Goal: Task Accomplishment & Management: Manage account settings

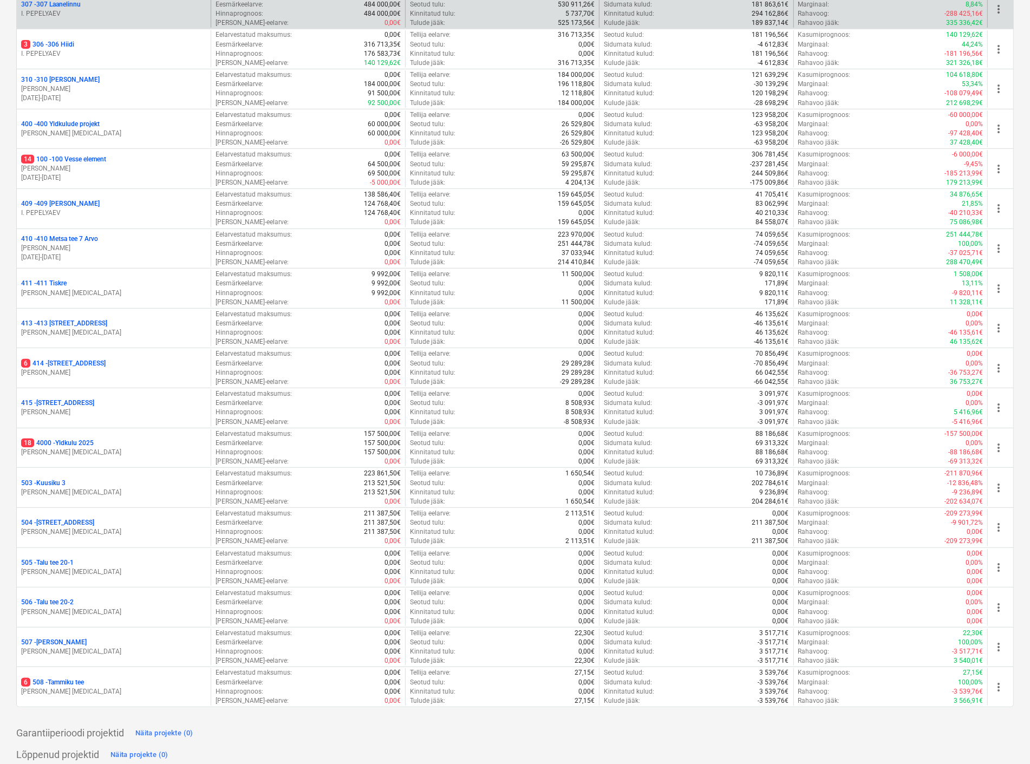
scroll to position [457, 0]
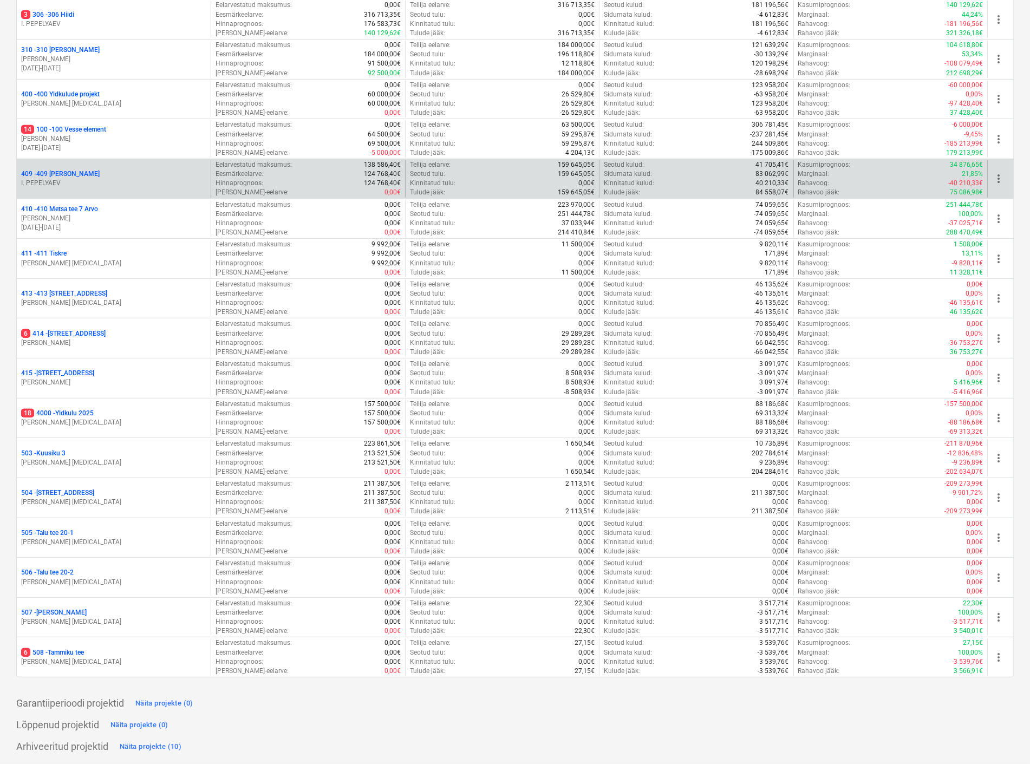
click at [1001, 179] on span "more_vert" at bounding box center [999, 178] width 13 height 13
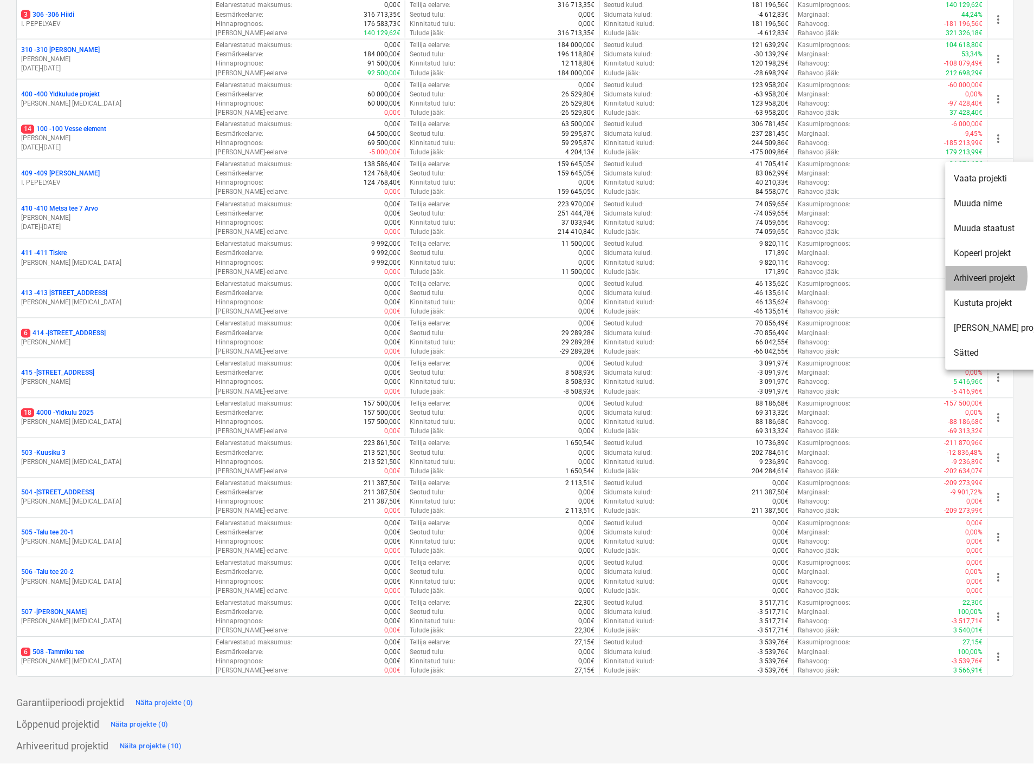
click at [981, 277] on li "Arhiveeri projekt" at bounding box center [1000, 278] width 111 height 25
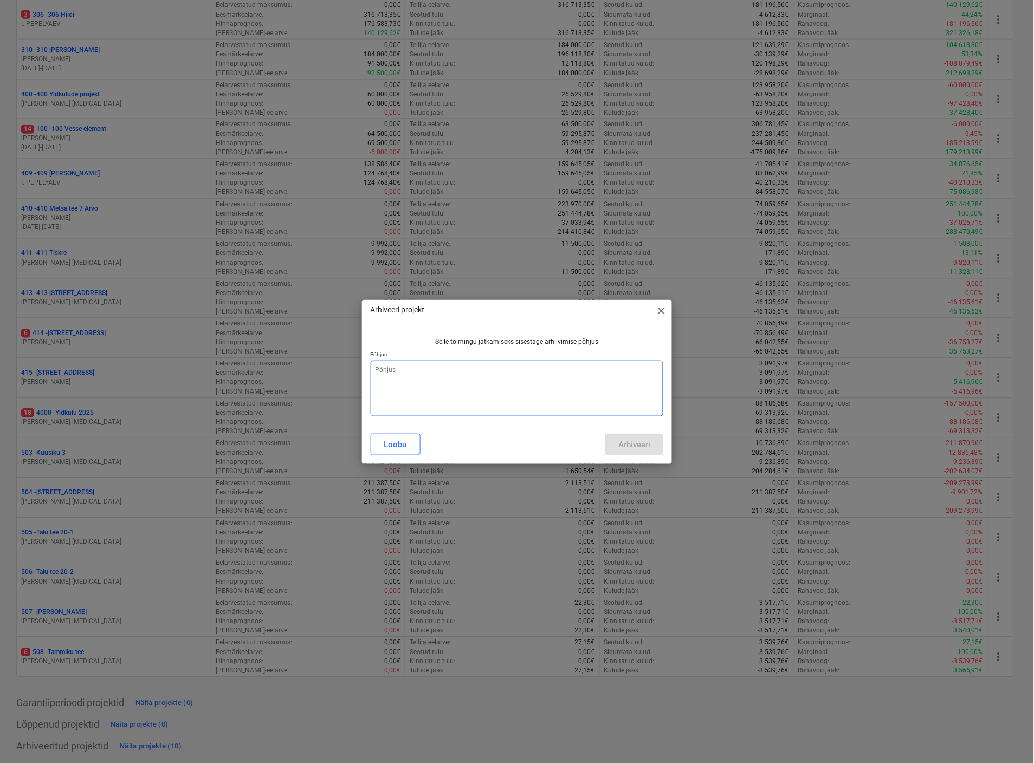
click at [405, 374] on textarea at bounding box center [517, 389] width 293 height 56
type textarea "x"
type textarea "L"
type textarea "x"
type textarea "Lä"
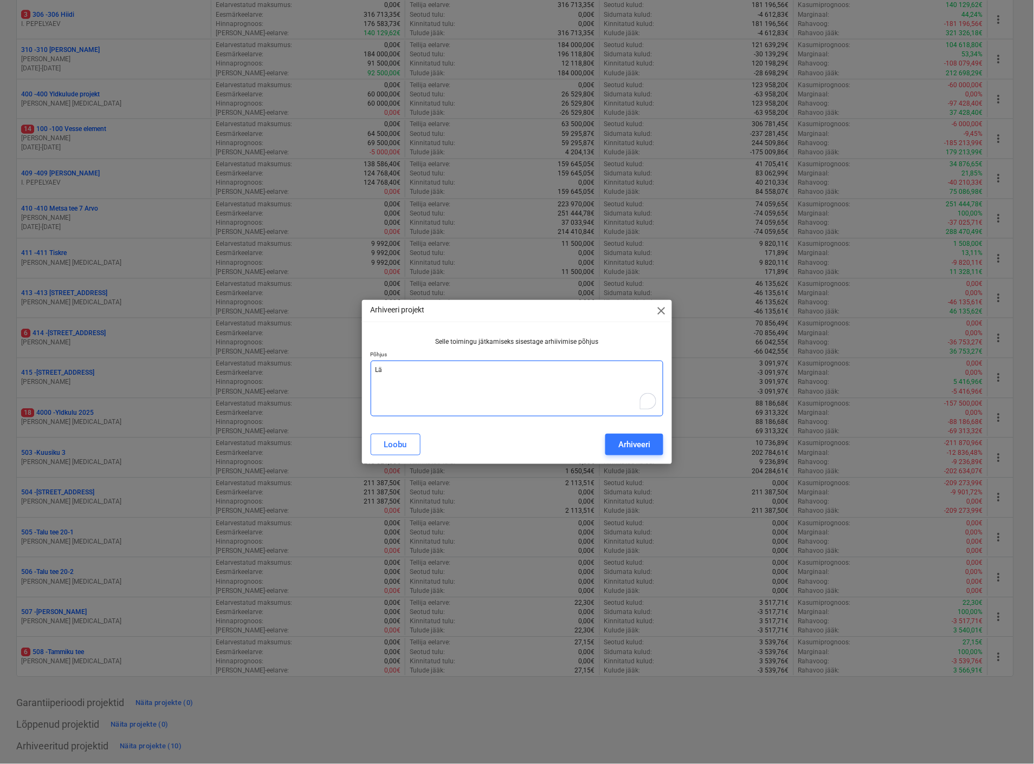
type textarea "x"
type textarea "Läb"
type textarea "x"
type textarea "Läbo"
type textarea "x"
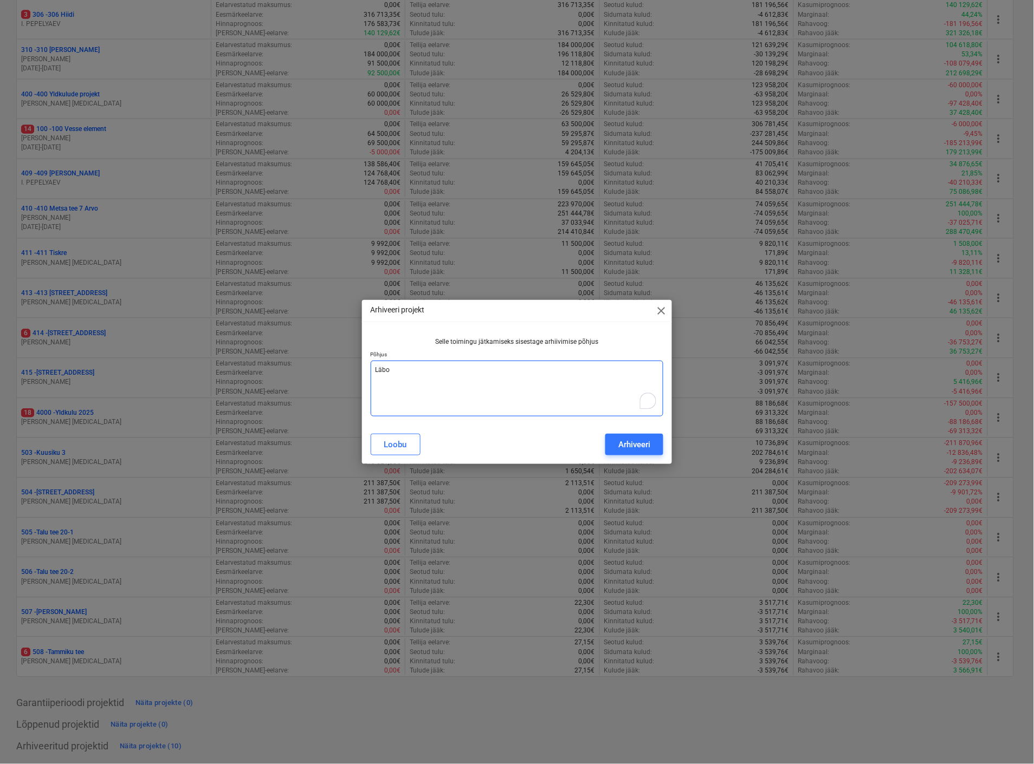
type textarea "Läb"
type textarea "x"
type textarea "Läbi"
type textarea "x"
type textarea "Läbi"
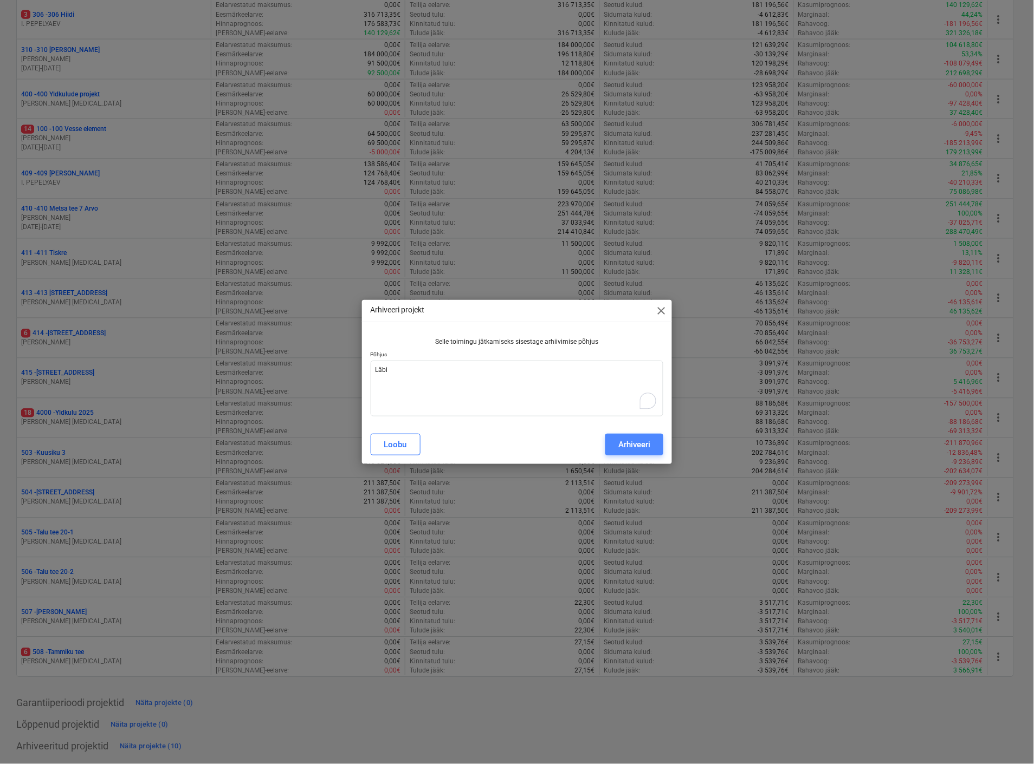
click at [626, 446] on div "Arhiveeri" at bounding box center [634, 445] width 32 height 14
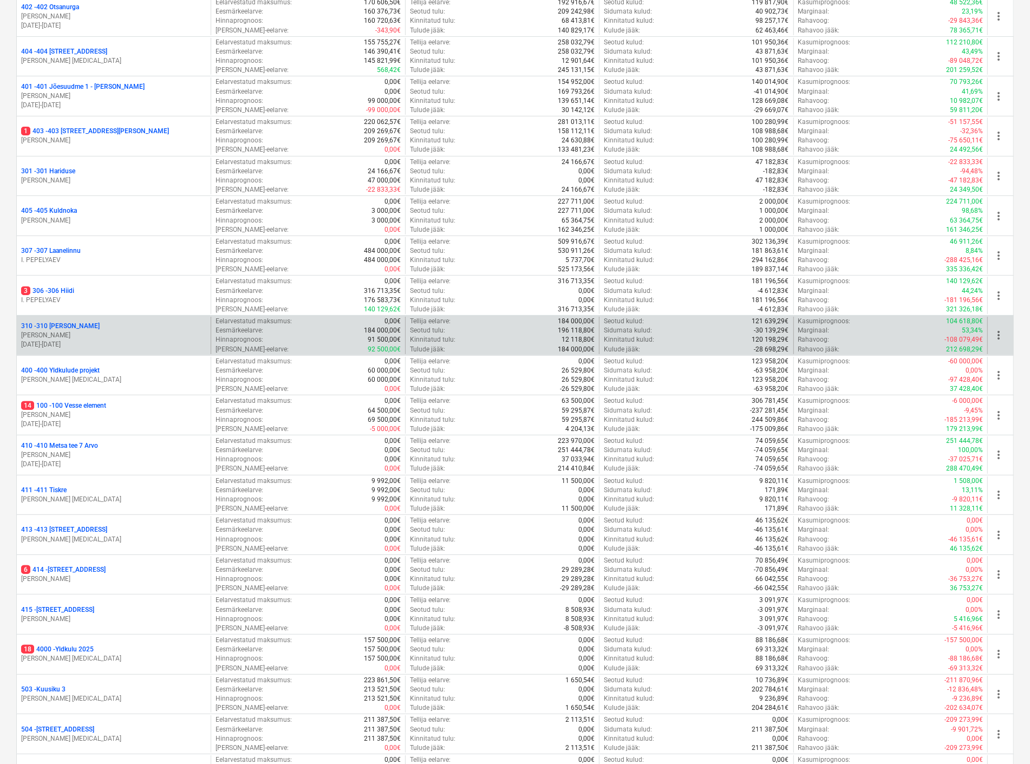
scroll to position [176, 0]
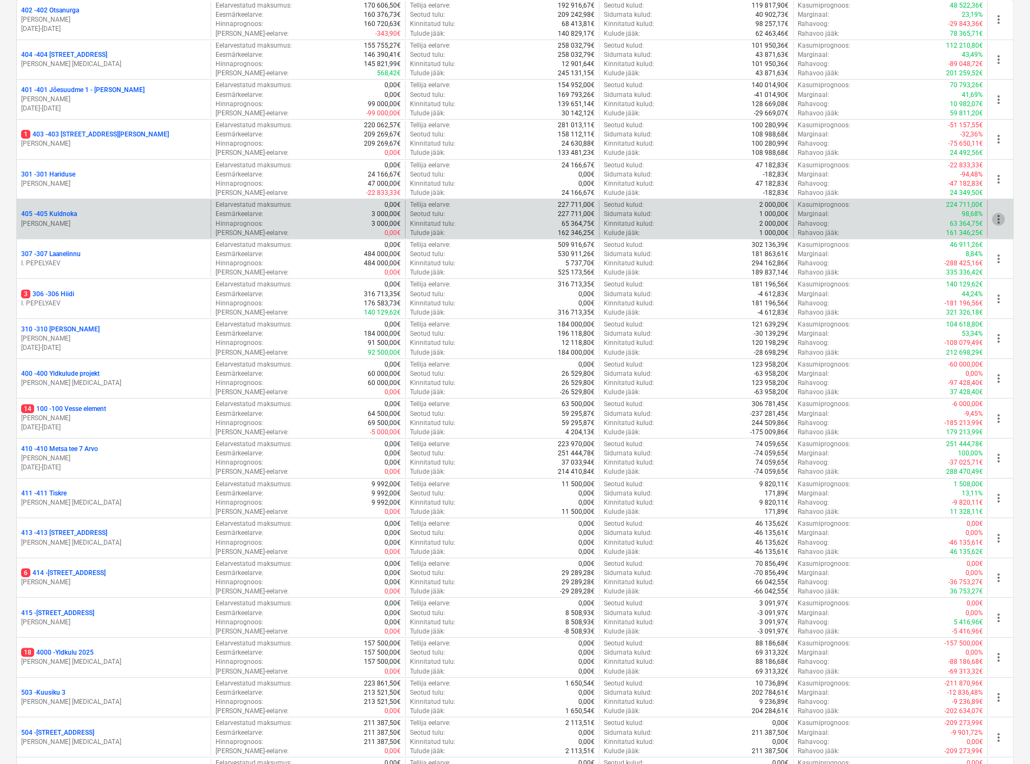
click at [998, 215] on span "more_vert" at bounding box center [999, 219] width 13 height 13
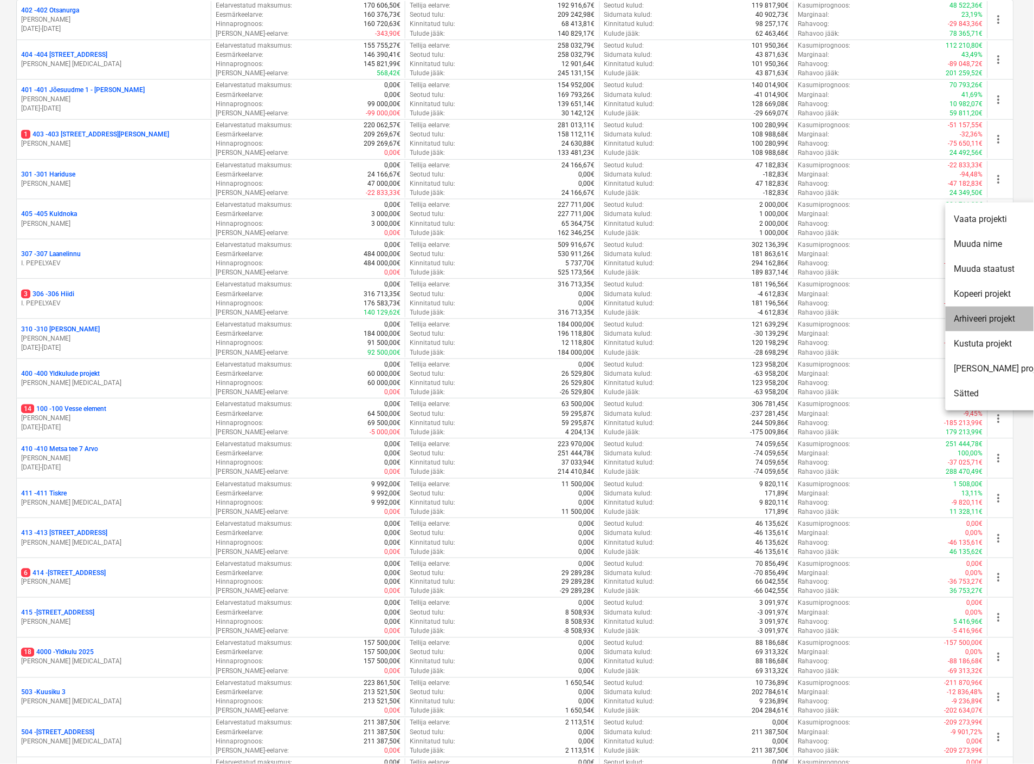
click at [992, 316] on li "Arhiveeri projekt" at bounding box center [1000, 319] width 111 height 25
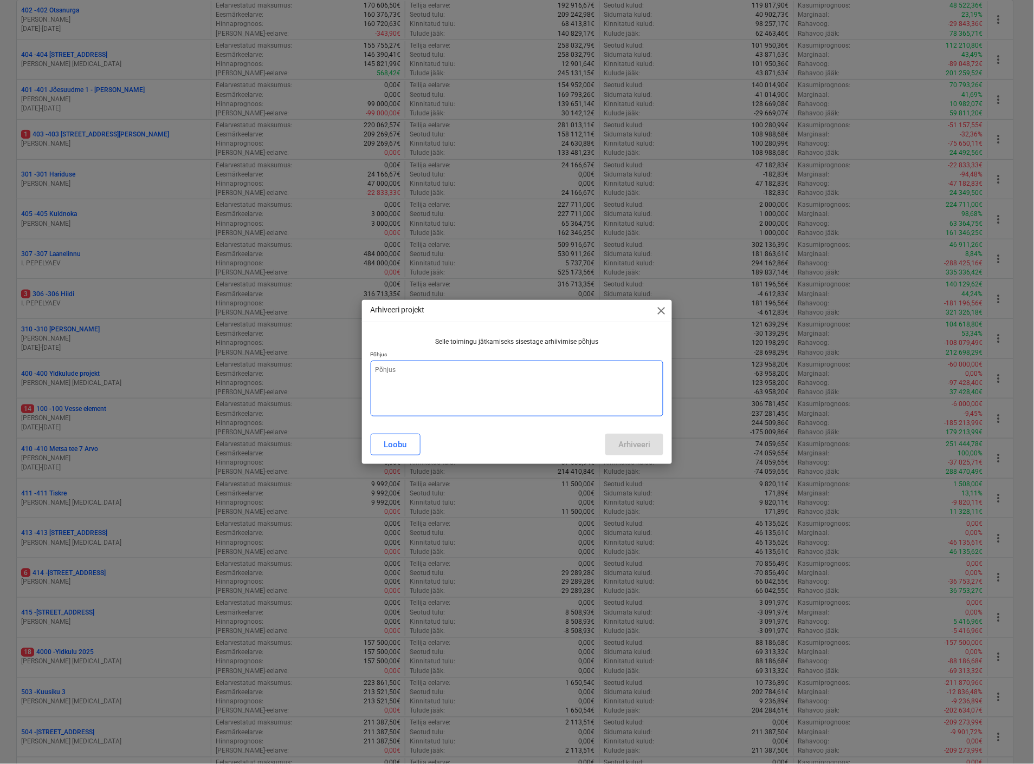
click at [436, 374] on textarea at bounding box center [517, 389] width 293 height 56
type textarea "x"
type textarea "L"
type textarea "x"
type textarea "Lä"
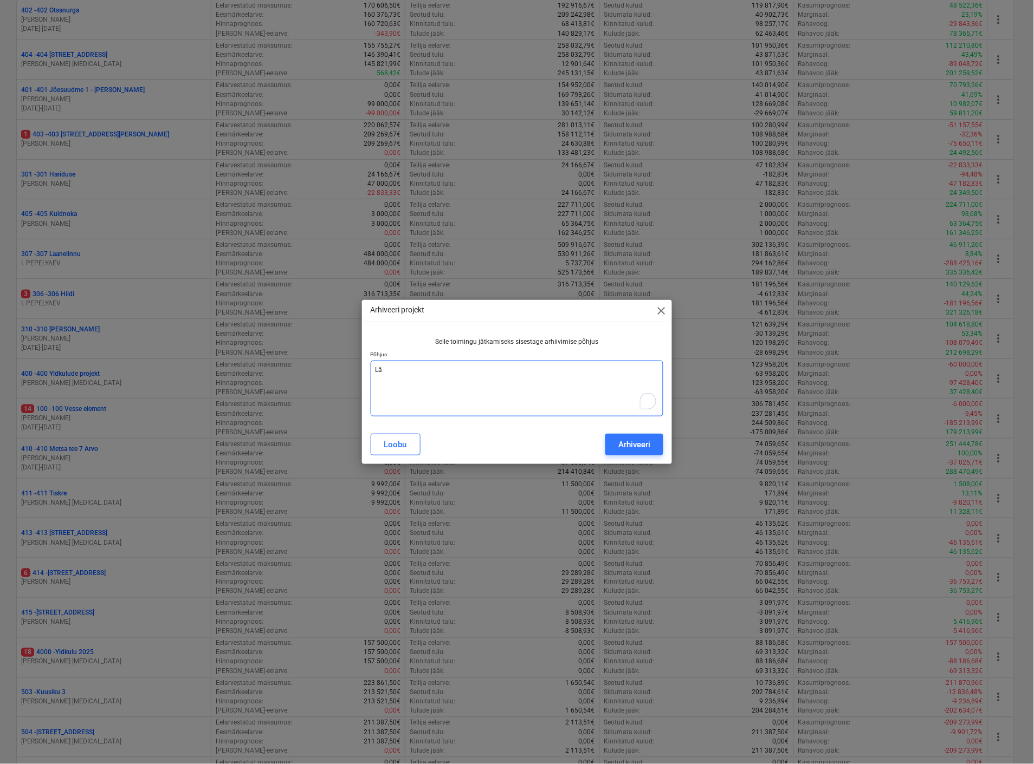
type textarea "x"
type textarea "Läb"
type textarea "x"
type textarea "Läbi"
click at [627, 441] on div "Arhiveeri" at bounding box center [634, 445] width 32 height 14
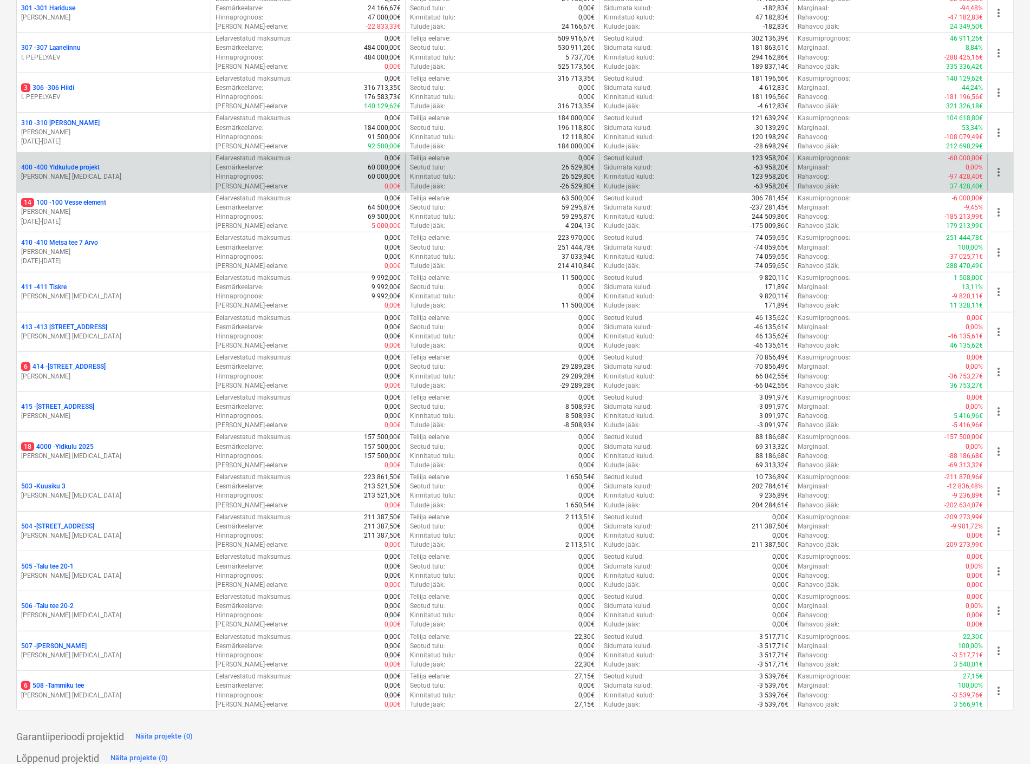
scroll to position [377, 0]
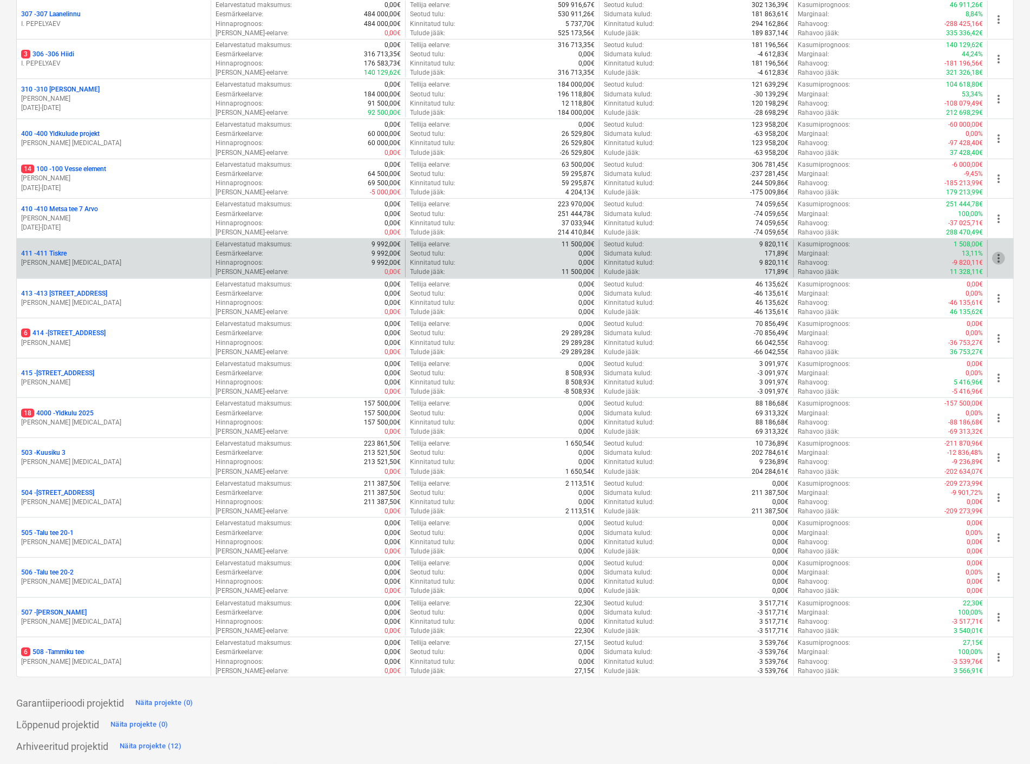
click at [1001, 261] on span "more_vert" at bounding box center [999, 258] width 13 height 13
click at [999, 257] on span "more_vert" at bounding box center [999, 258] width 13 height 13
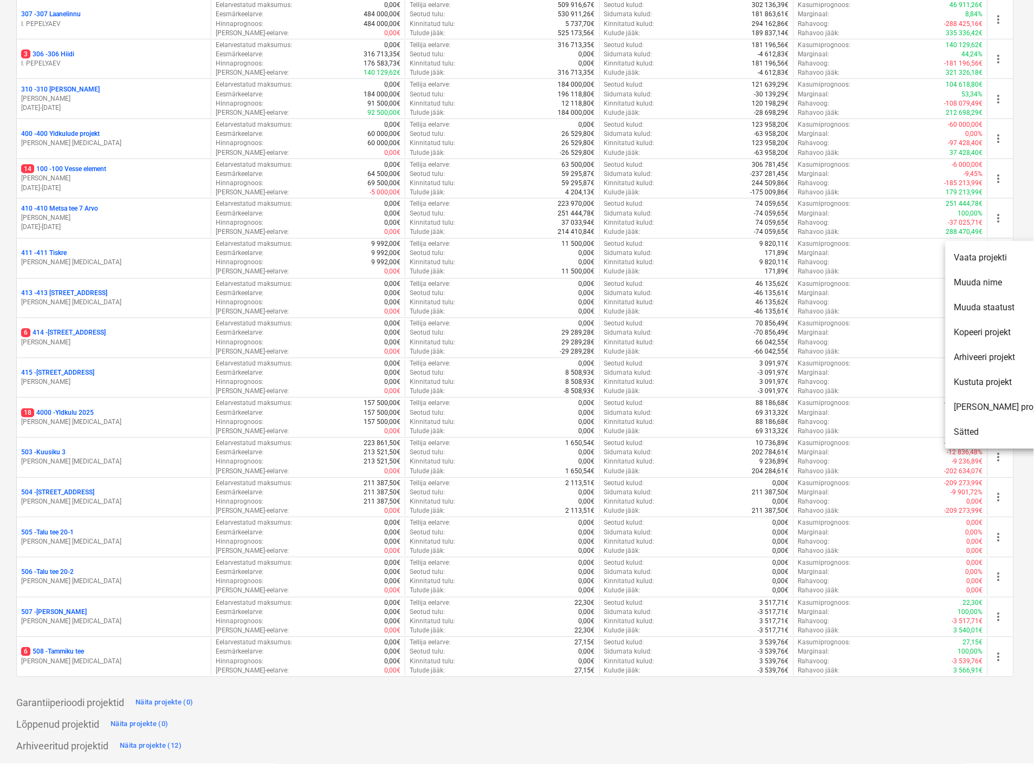
click at [989, 362] on li "Arhiveeri projekt" at bounding box center [1000, 357] width 111 height 25
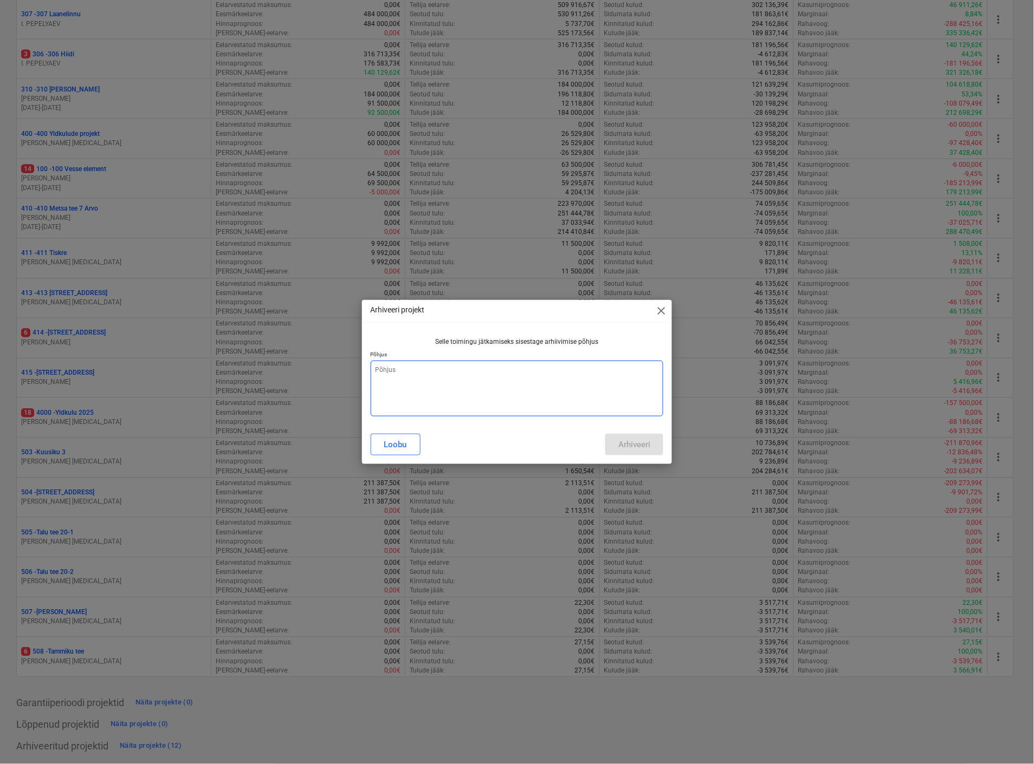
click at [474, 394] on textarea at bounding box center [517, 389] width 293 height 56
type textarea "x"
type textarea "L"
type textarea "x"
type textarea "Lä"
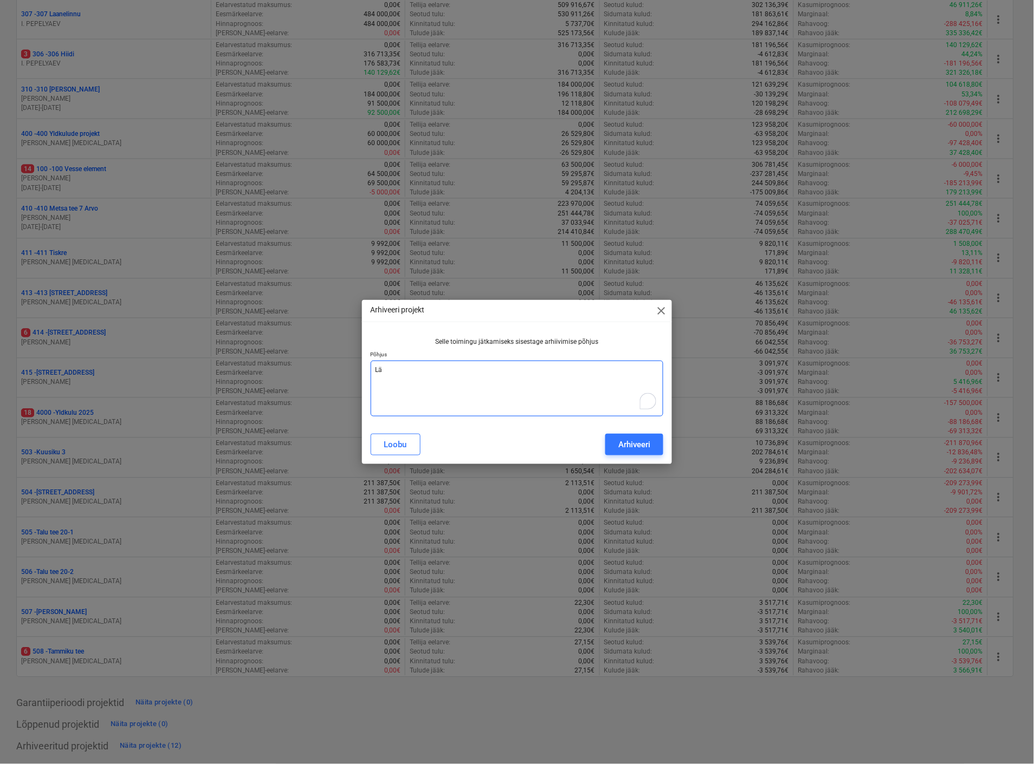
type textarea "x"
type textarea "Läb"
type textarea "x"
type textarea "Läbi"
click at [625, 443] on div "Arhiveeri" at bounding box center [634, 445] width 32 height 14
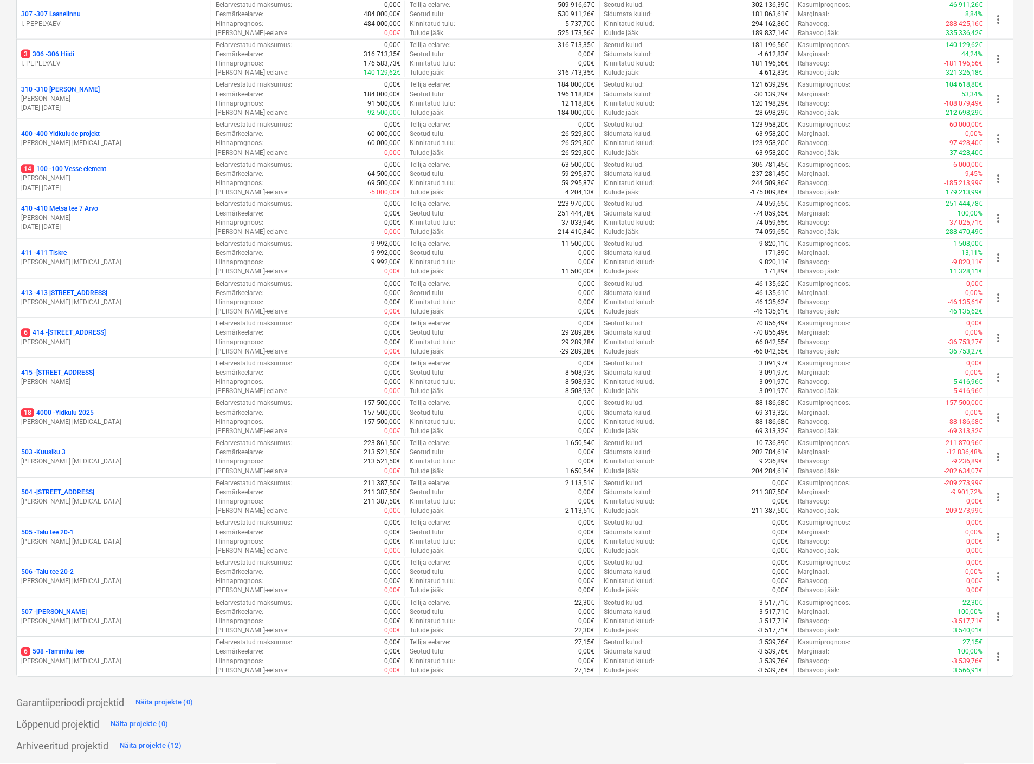
type textarea "x"
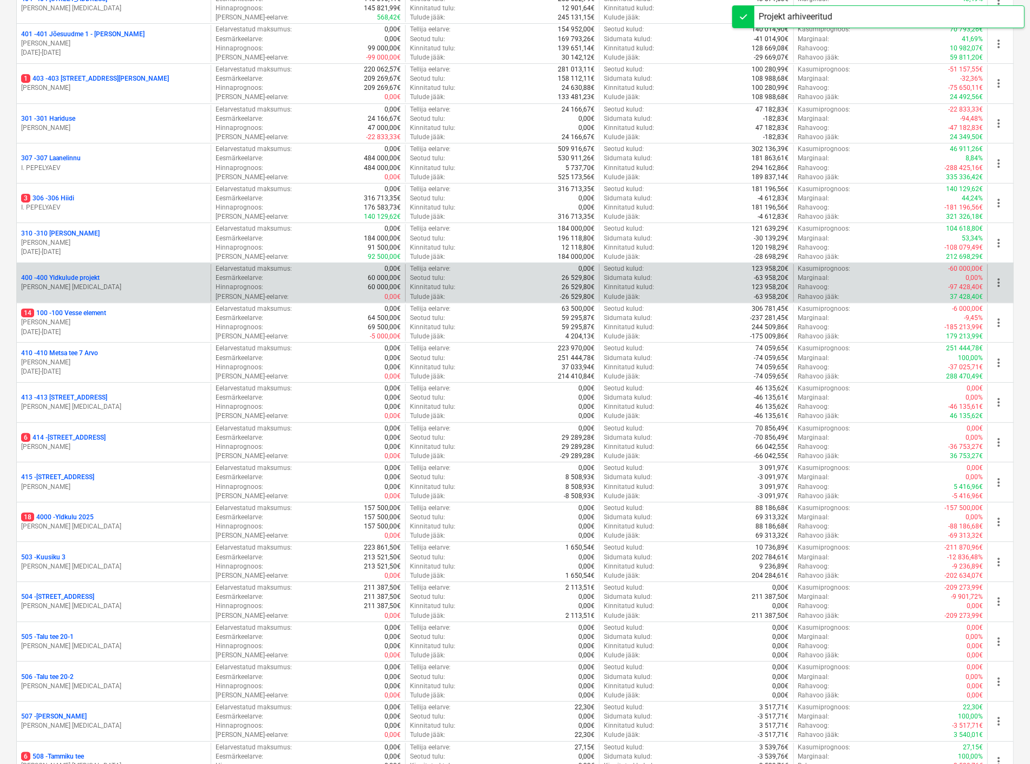
scroll to position [217, 0]
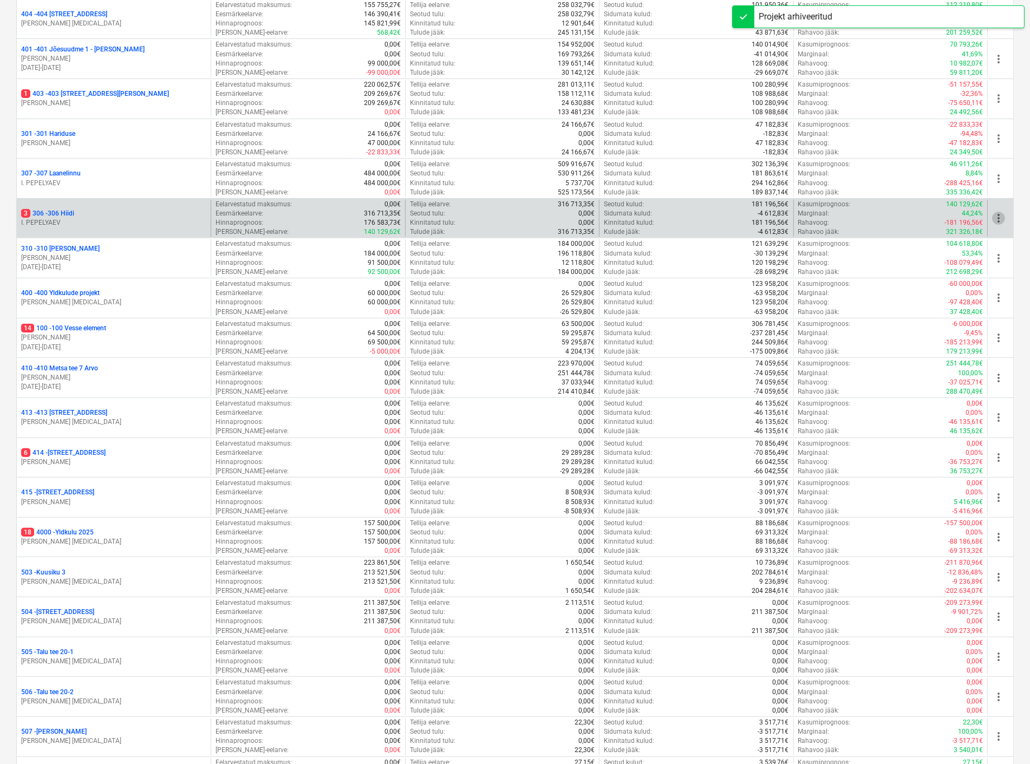
click at [1003, 217] on span "more_vert" at bounding box center [999, 218] width 13 height 13
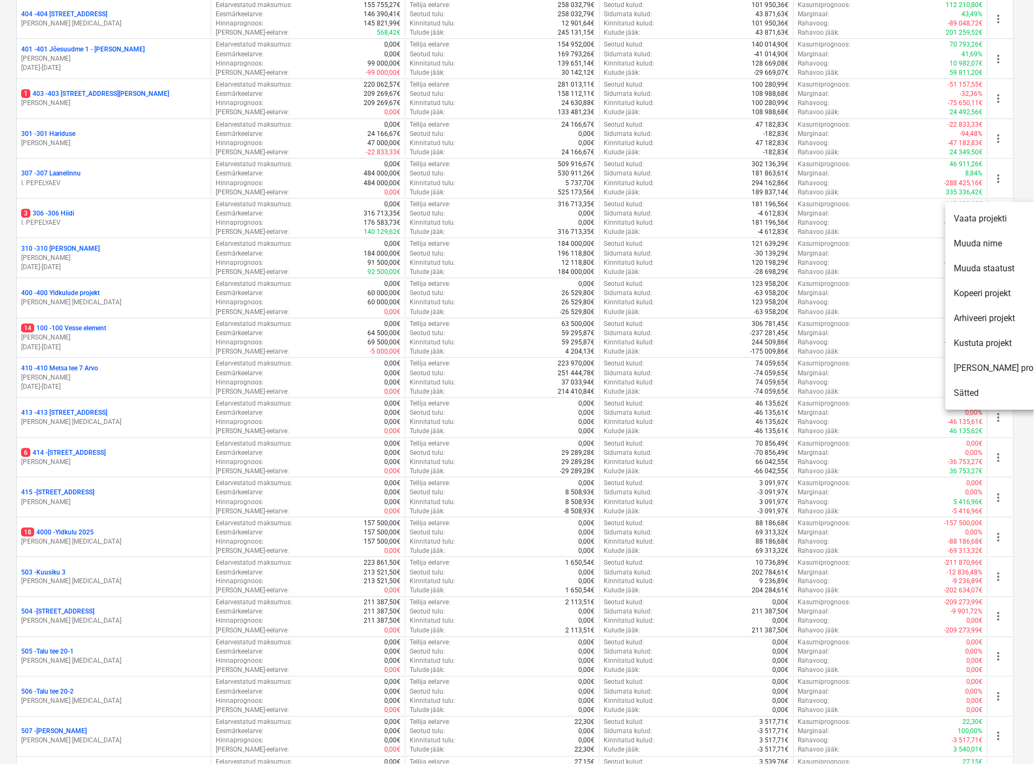
click at [107, 273] on div at bounding box center [517, 382] width 1034 height 764
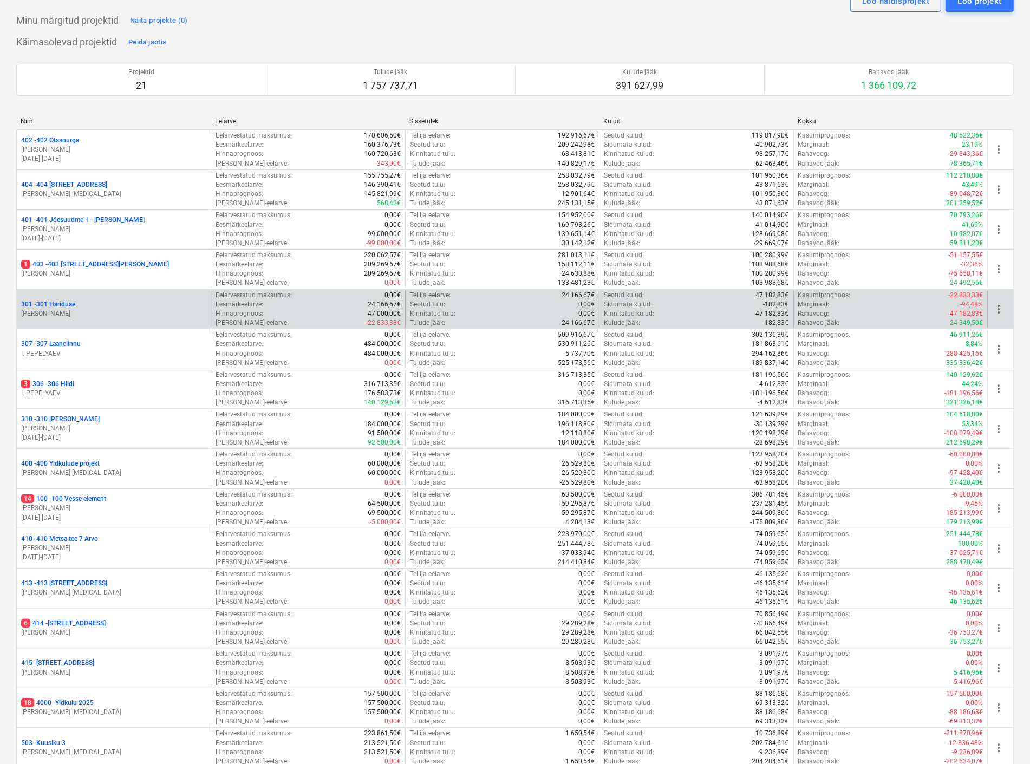
scroll to position [0, 0]
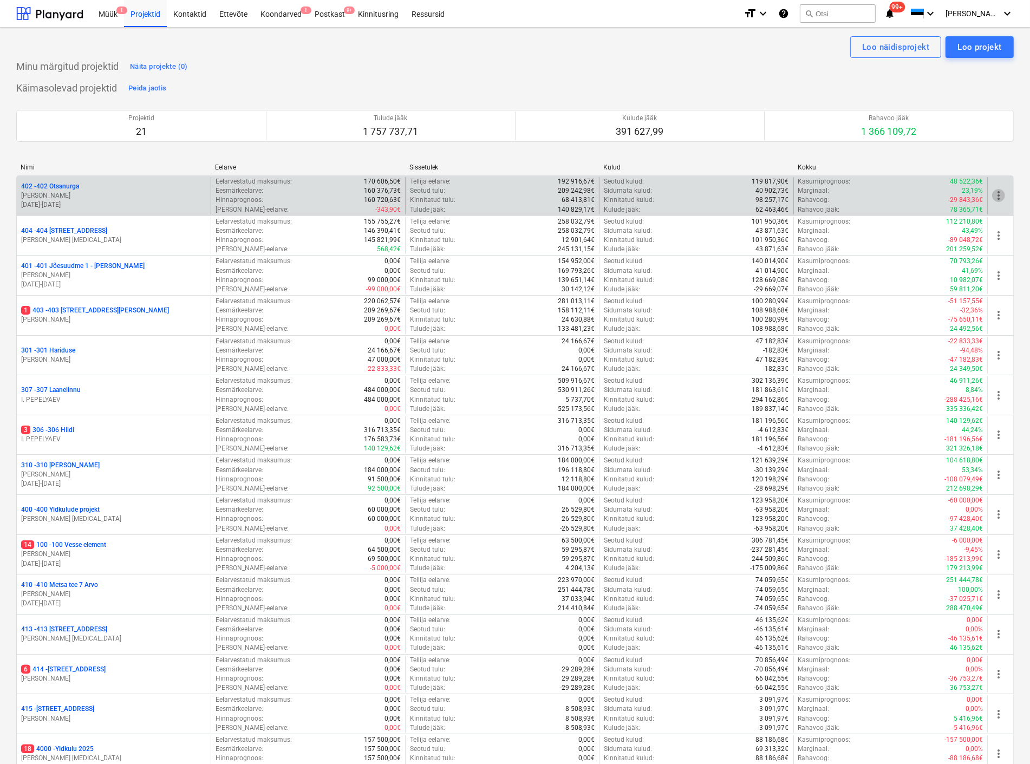
click at [998, 191] on span "more_vert" at bounding box center [999, 195] width 13 height 13
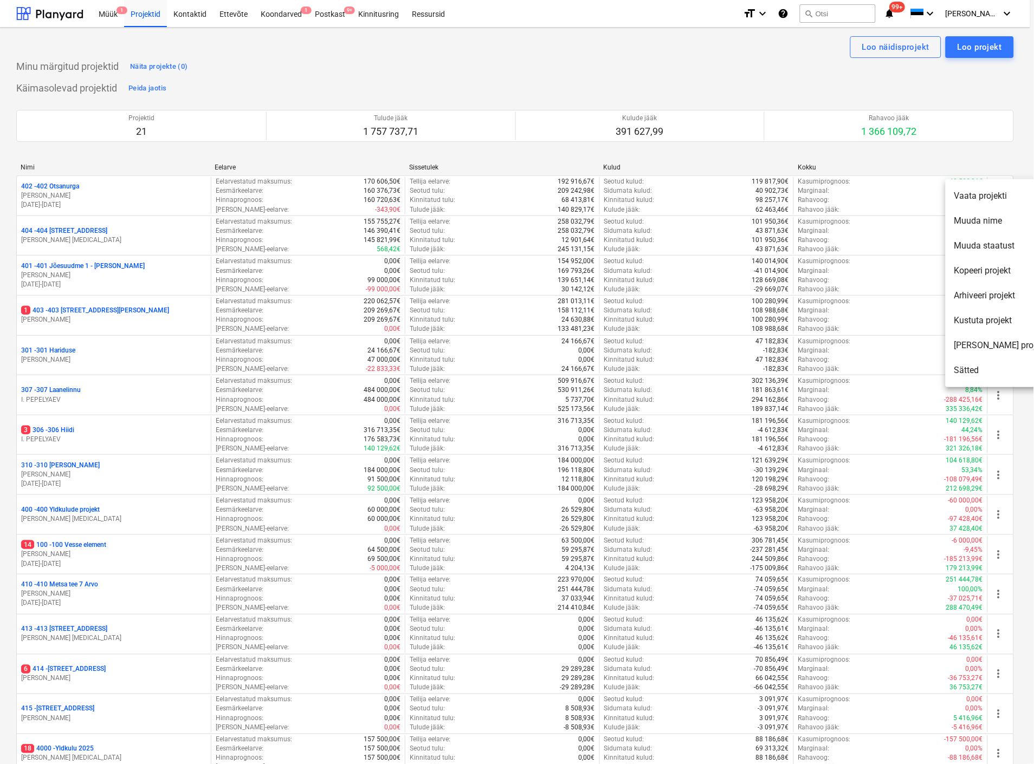
click at [989, 245] on li "Muuda staatust" at bounding box center [1000, 246] width 111 height 25
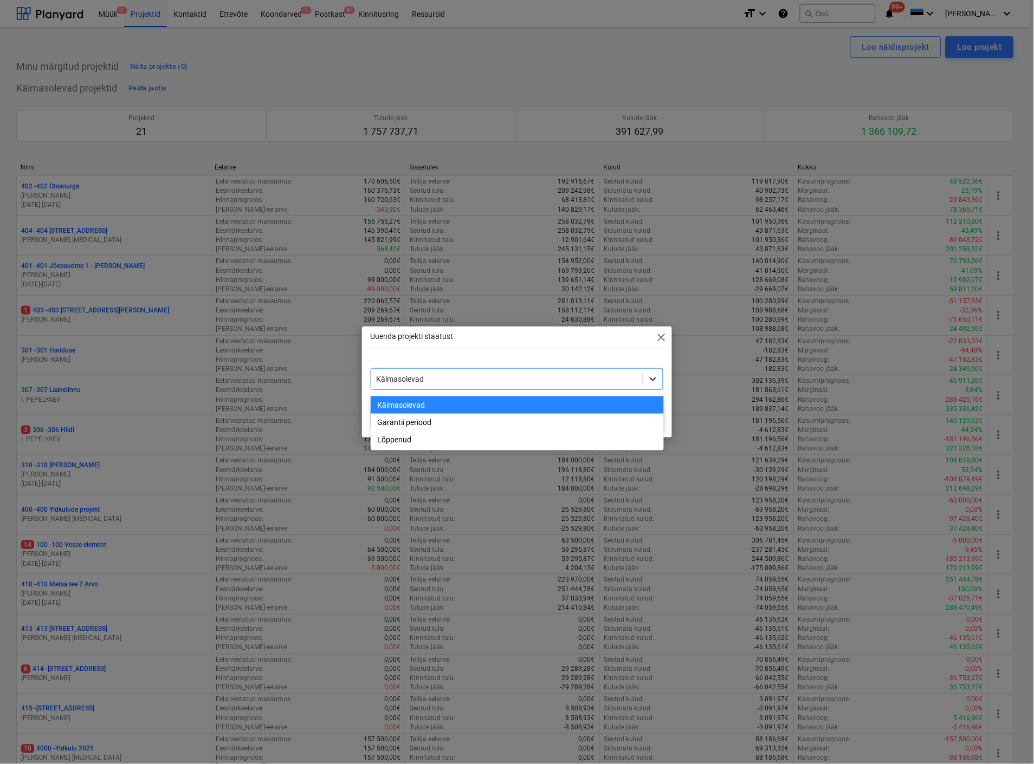
click at [646, 378] on div at bounding box center [653, 379] width 20 height 20
click at [579, 439] on div "Lõppenud" at bounding box center [517, 439] width 293 height 17
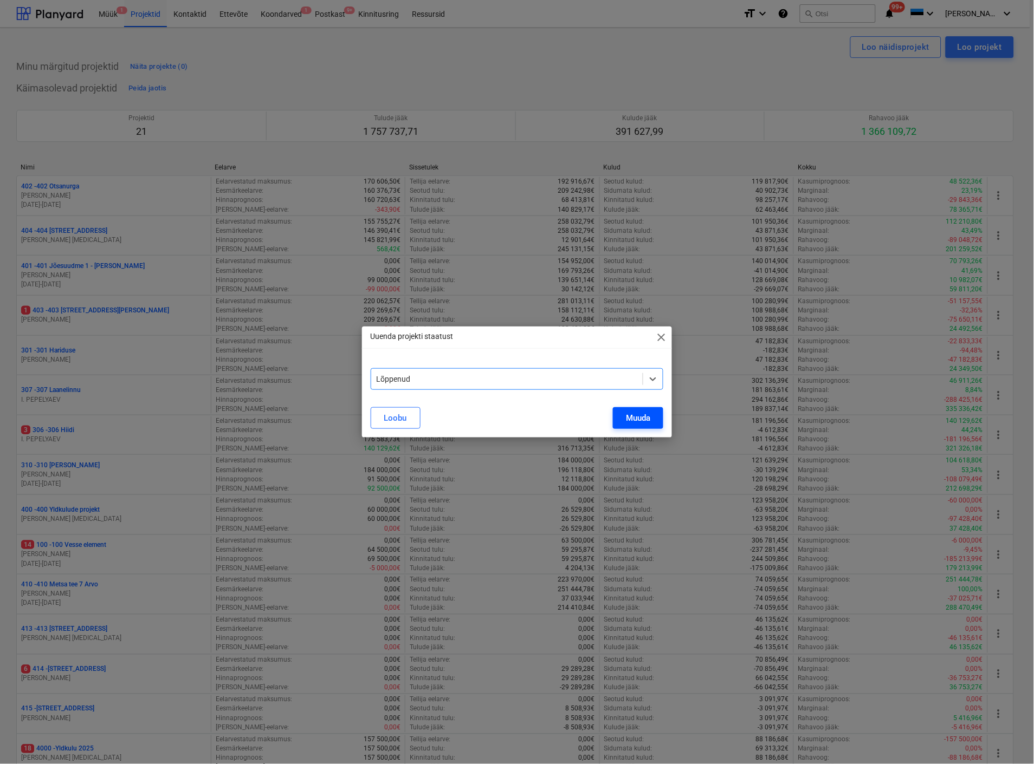
click at [632, 413] on div "Muuda" at bounding box center [638, 418] width 24 height 14
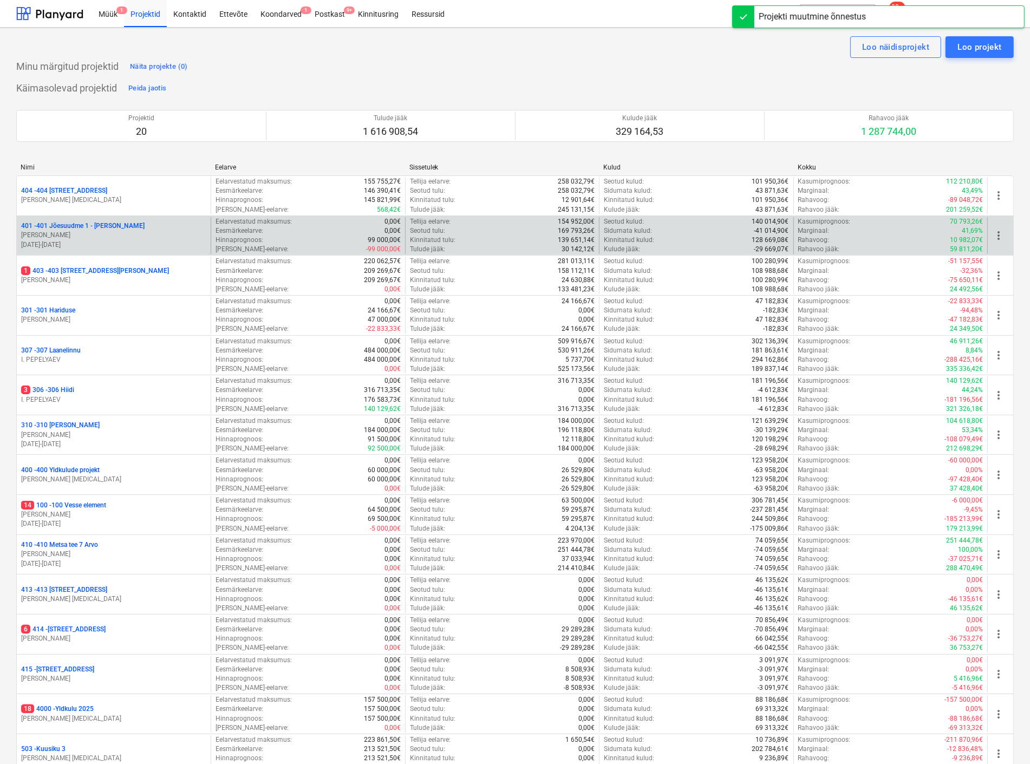
click at [996, 233] on span "more_vert" at bounding box center [999, 235] width 13 height 13
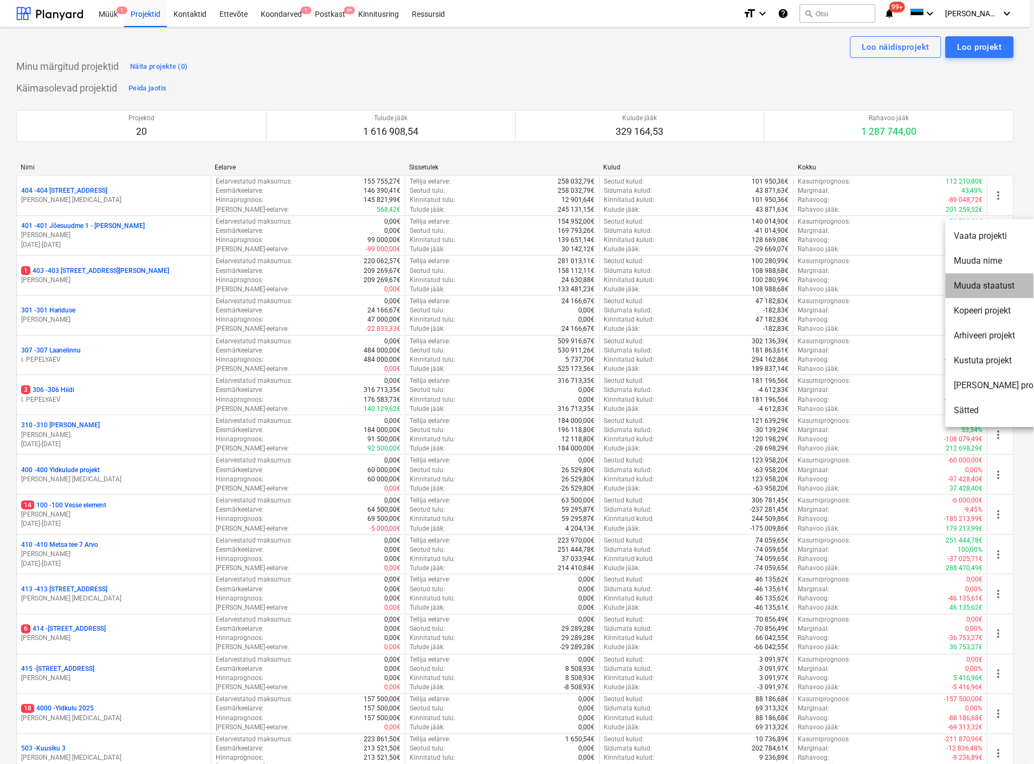
click at [1000, 285] on li "Muuda staatust" at bounding box center [1000, 286] width 111 height 25
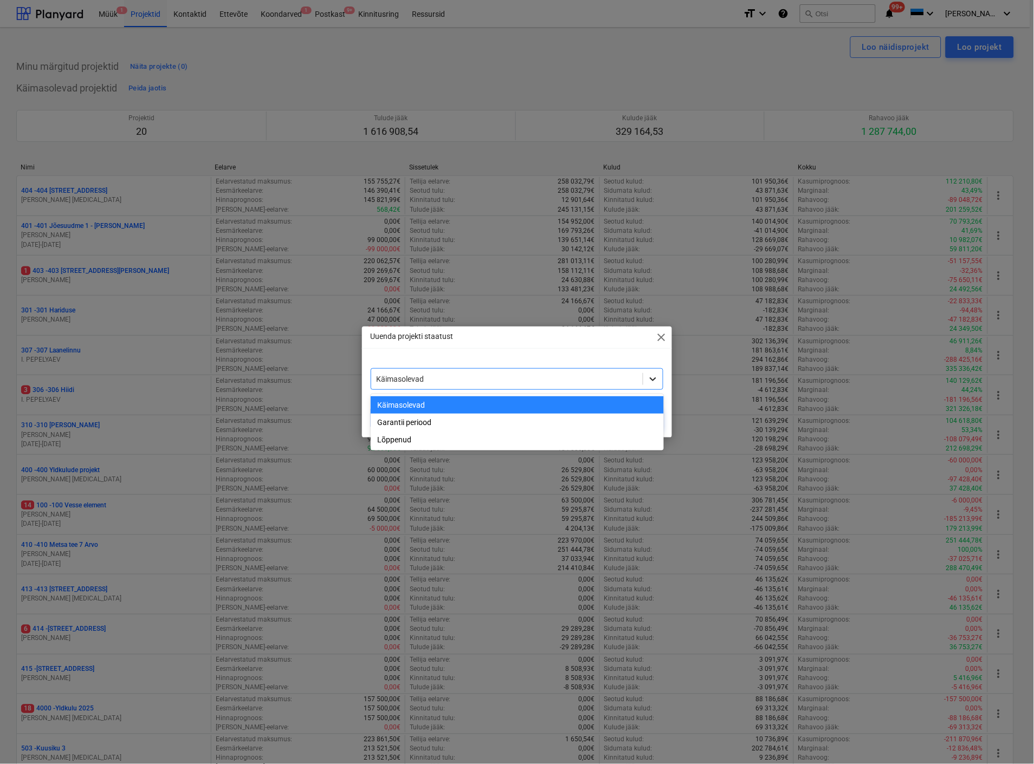
click at [651, 379] on icon at bounding box center [653, 380] width 7 height 4
click at [461, 445] on div "Lõppenud" at bounding box center [517, 439] width 293 height 17
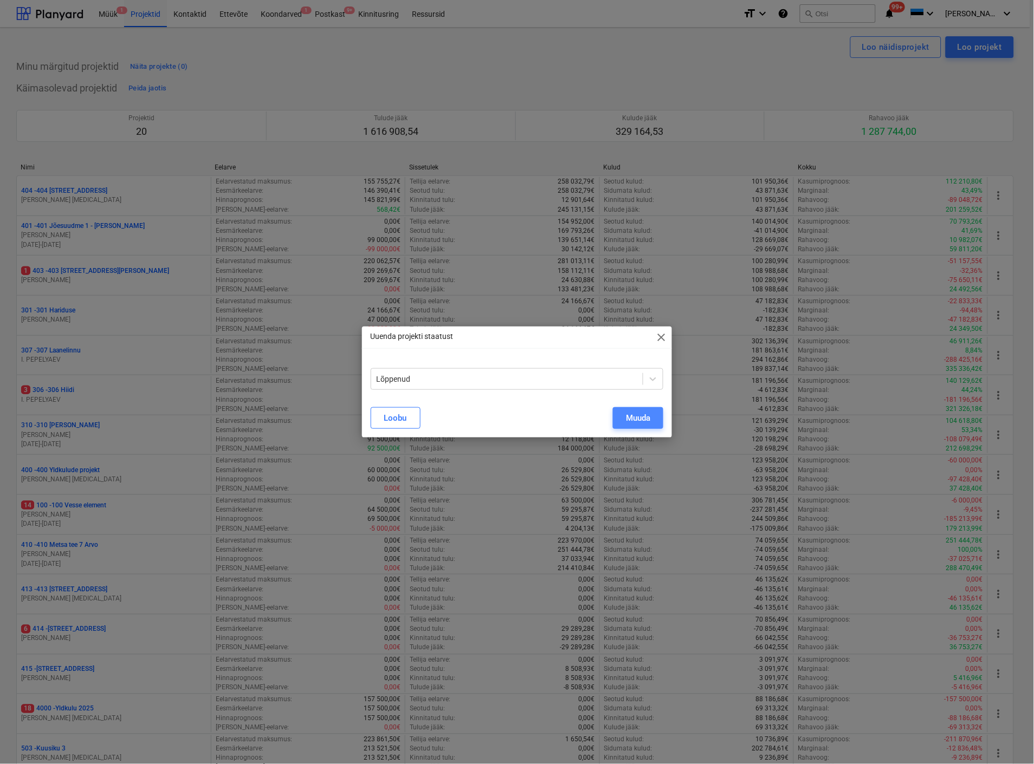
click at [626, 414] on div "Muuda" at bounding box center [638, 418] width 24 height 14
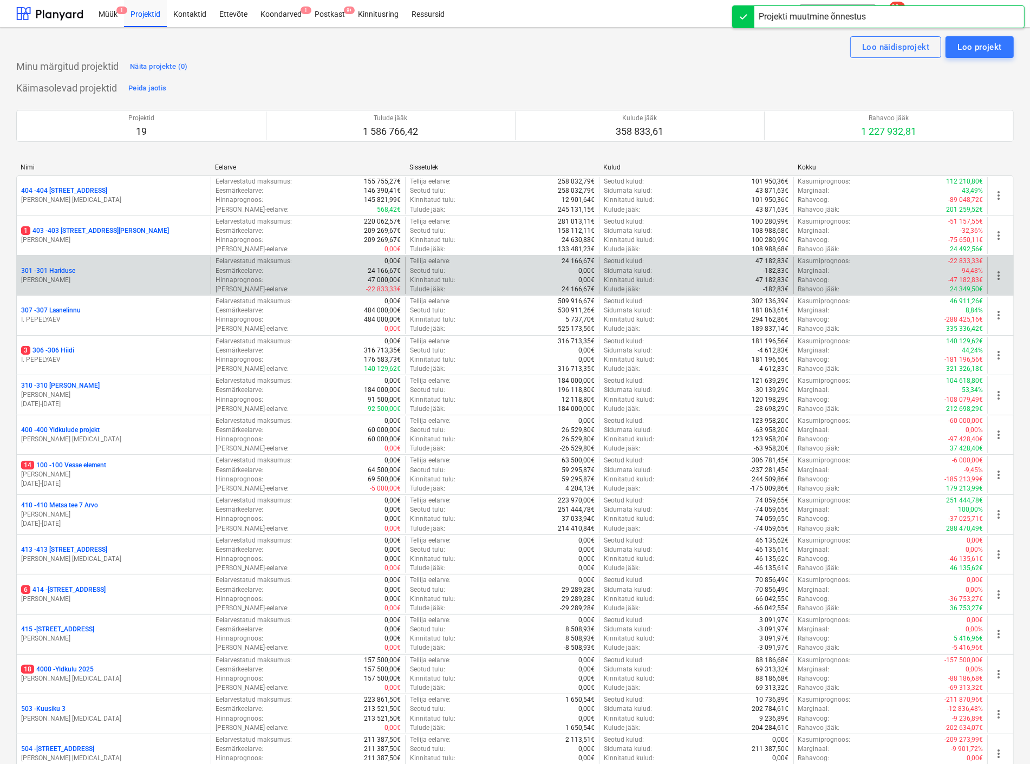
click at [997, 273] on span "more_vert" at bounding box center [999, 275] width 13 height 13
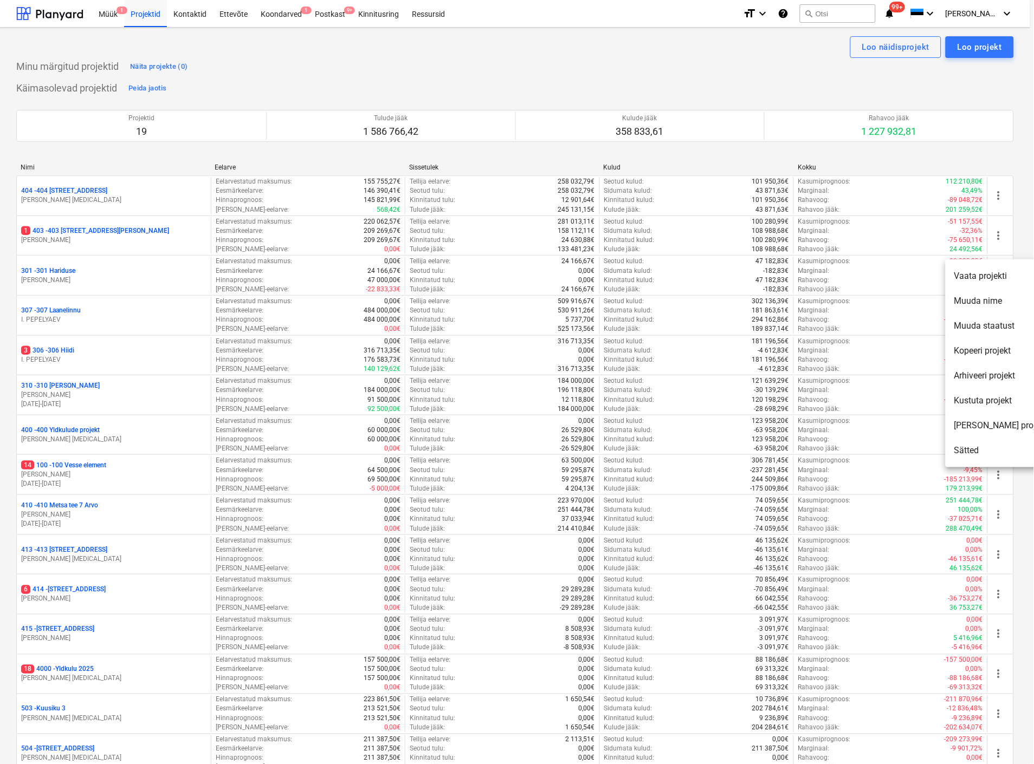
click at [987, 323] on li "Muuda staatust" at bounding box center [1000, 326] width 111 height 25
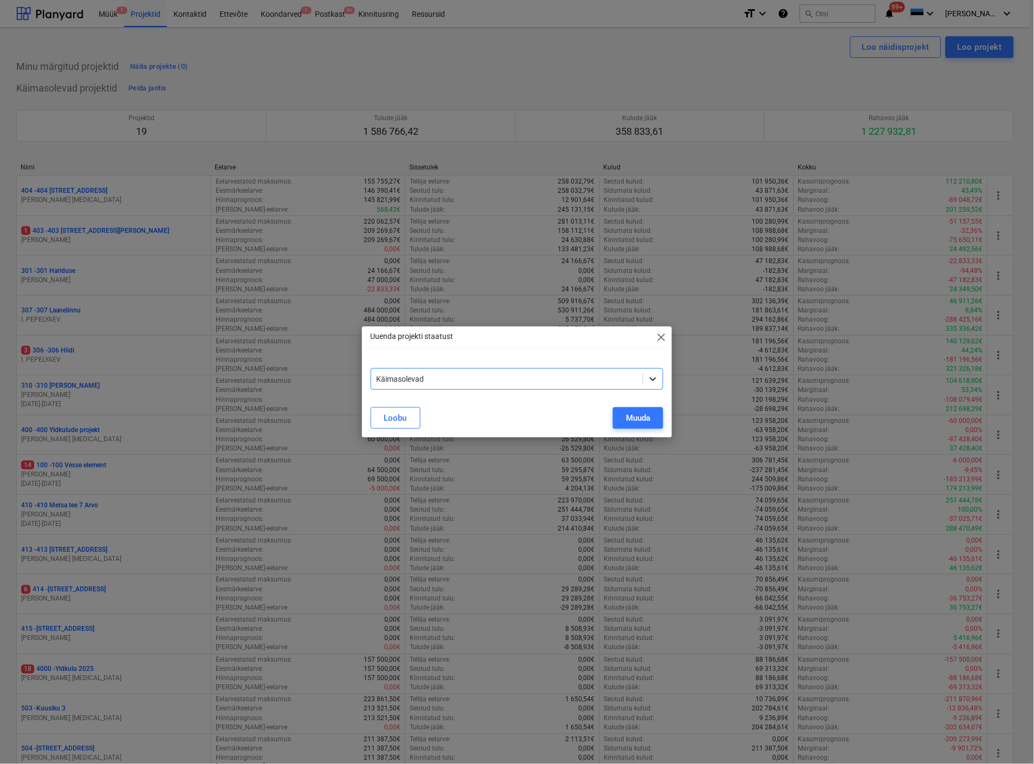
click at [645, 376] on div at bounding box center [653, 379] width 20 height 20
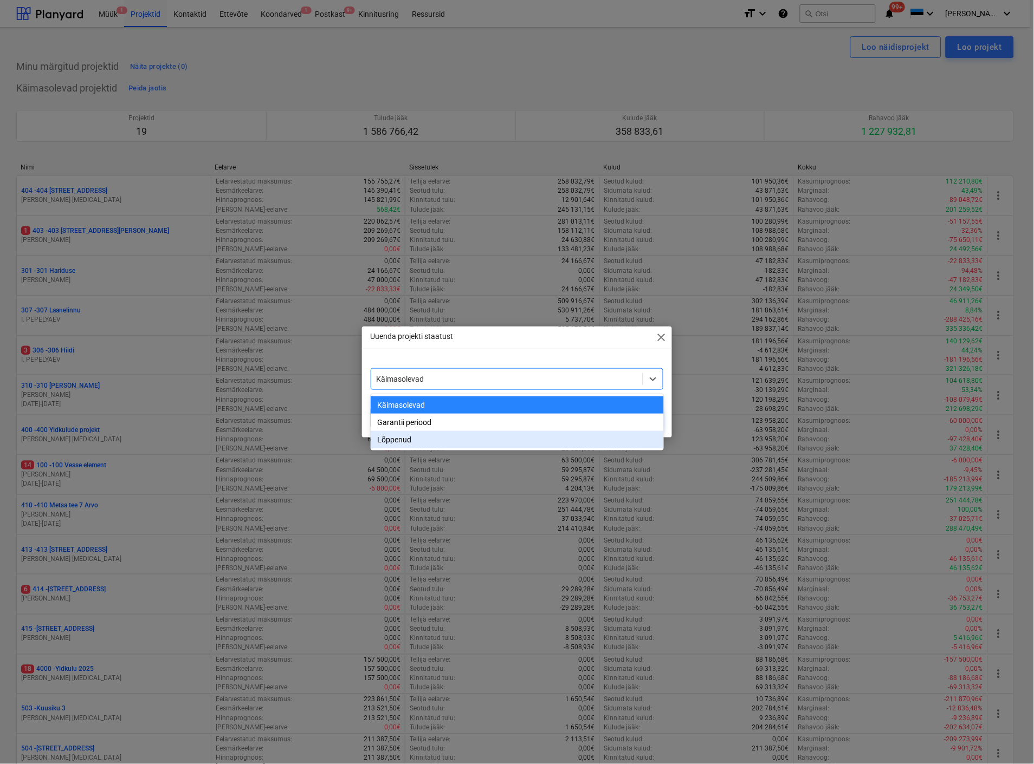
click at [442, 442] on div "Lõppenud" at bounding box center [517, 439] width 293 height 17
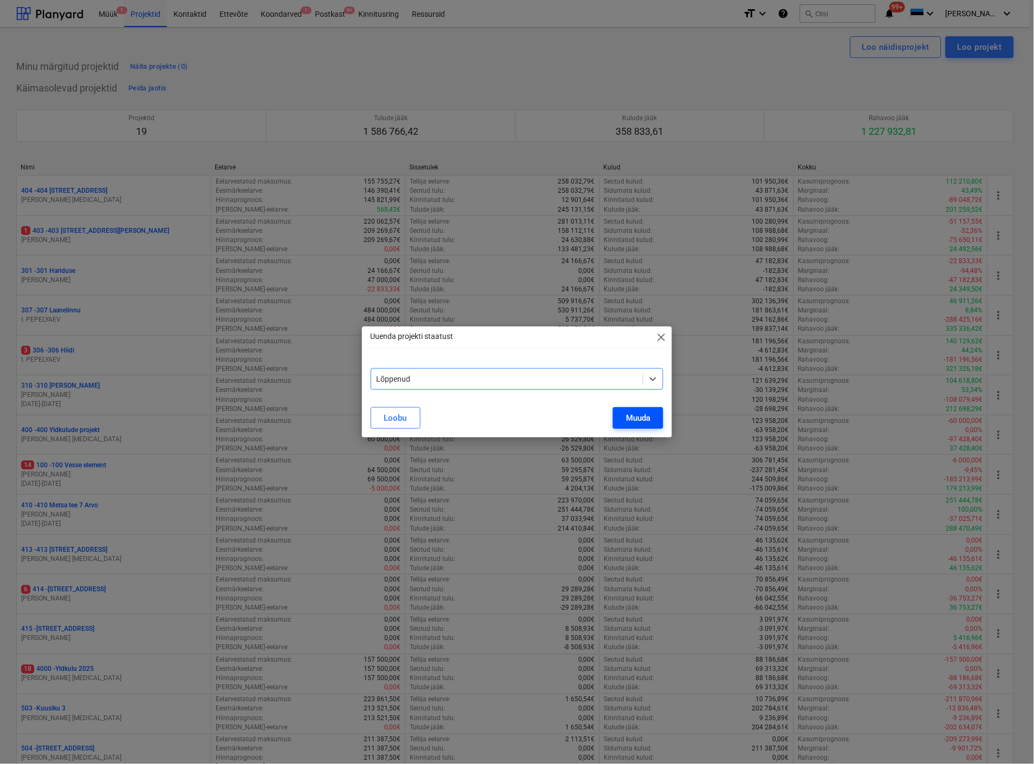
click at [641, 419] on div "Muuda" at bounding box center [638, 418] width 24 height 14
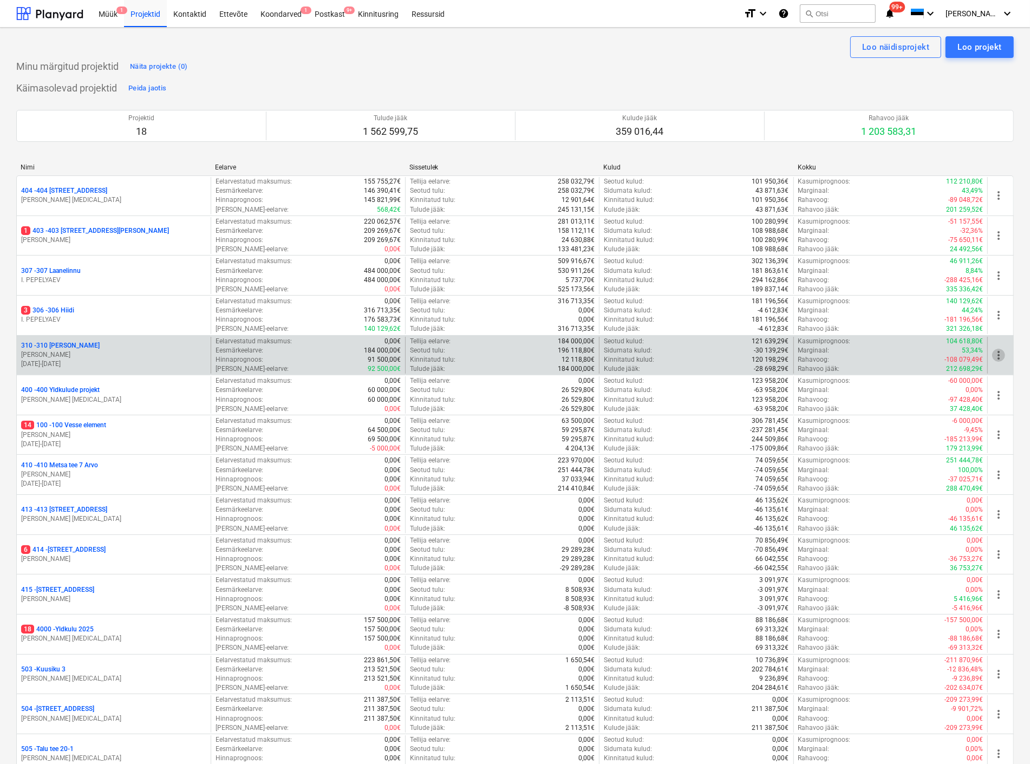
click at [999, 352] on span "more_vert" at bounding box center [999, 355] width 13 height 13
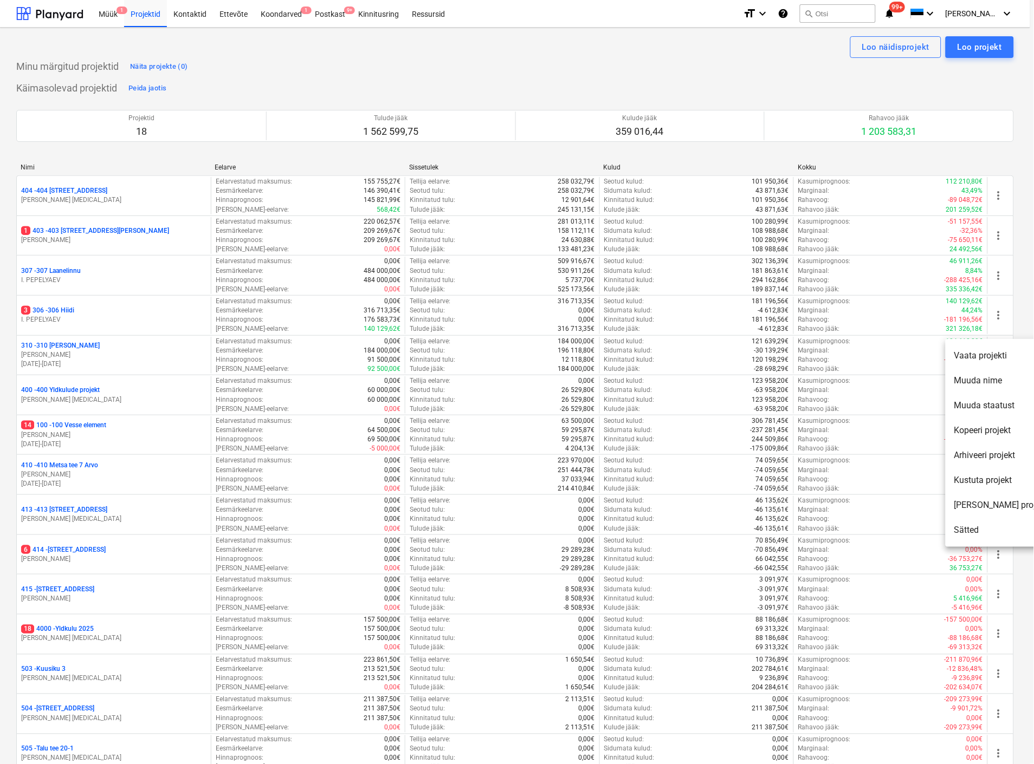
click at [990, 375] on li "Muuda nime" at bounding box center [1000, 380] width 111 height 25
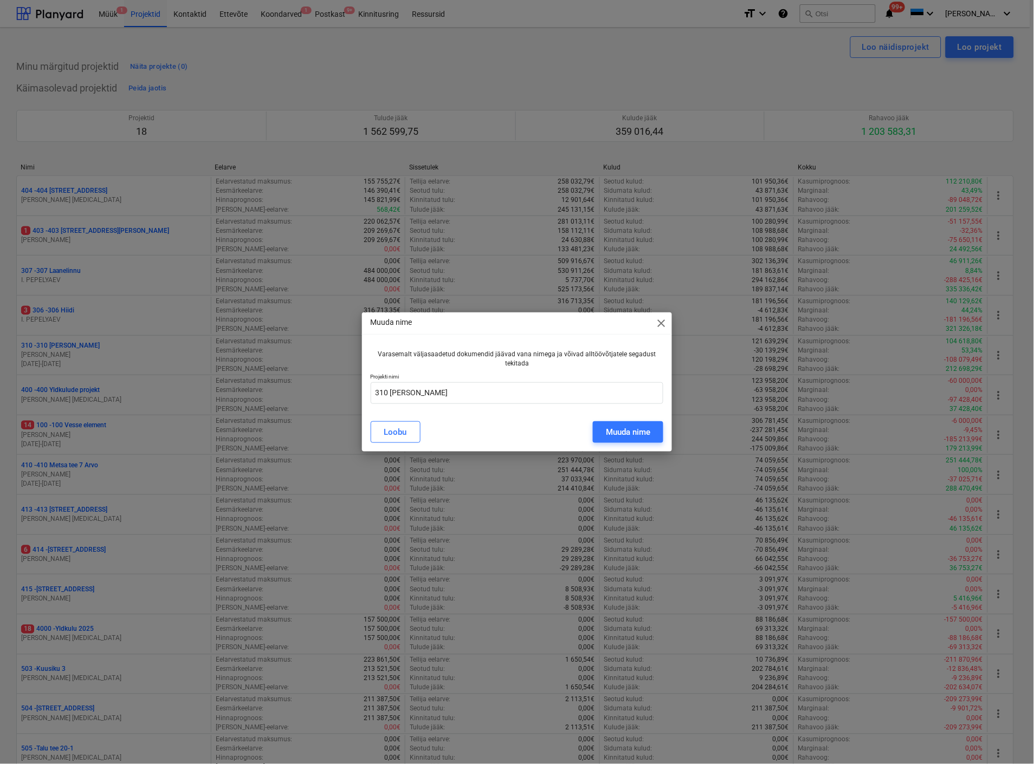
click at [656, 321] on span "close" at bounding box center [660, 323] width 13 height 13
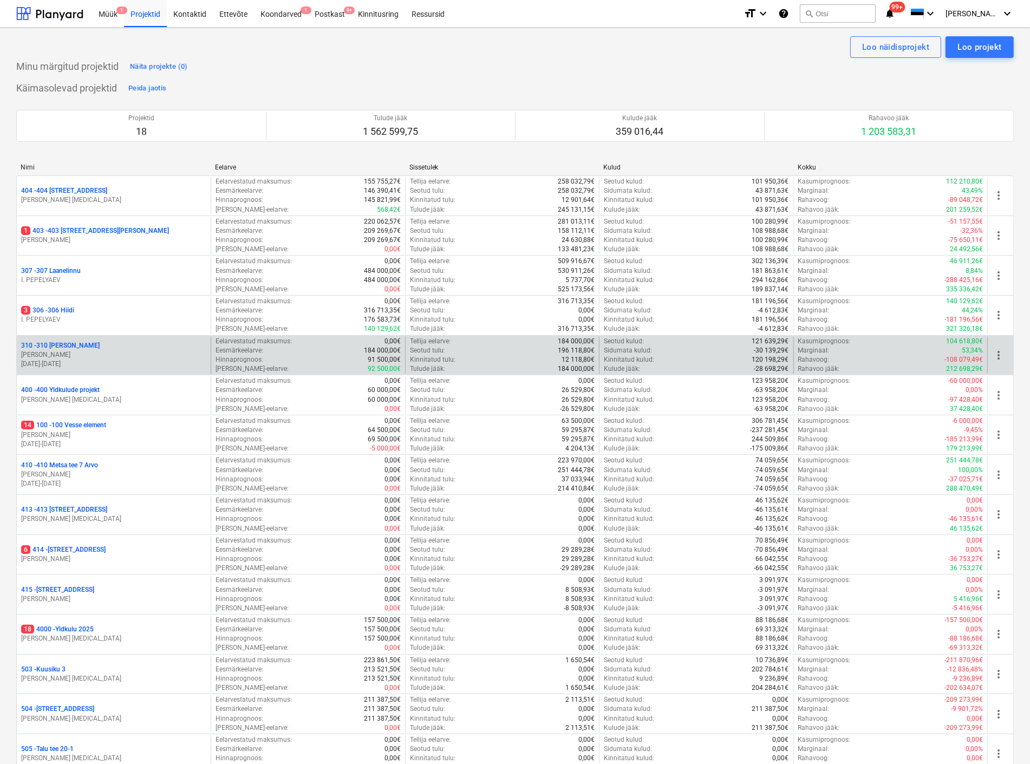
click at [1001, 355] on span "more_vert" at bounding box center [999, 355] width 13 height 13
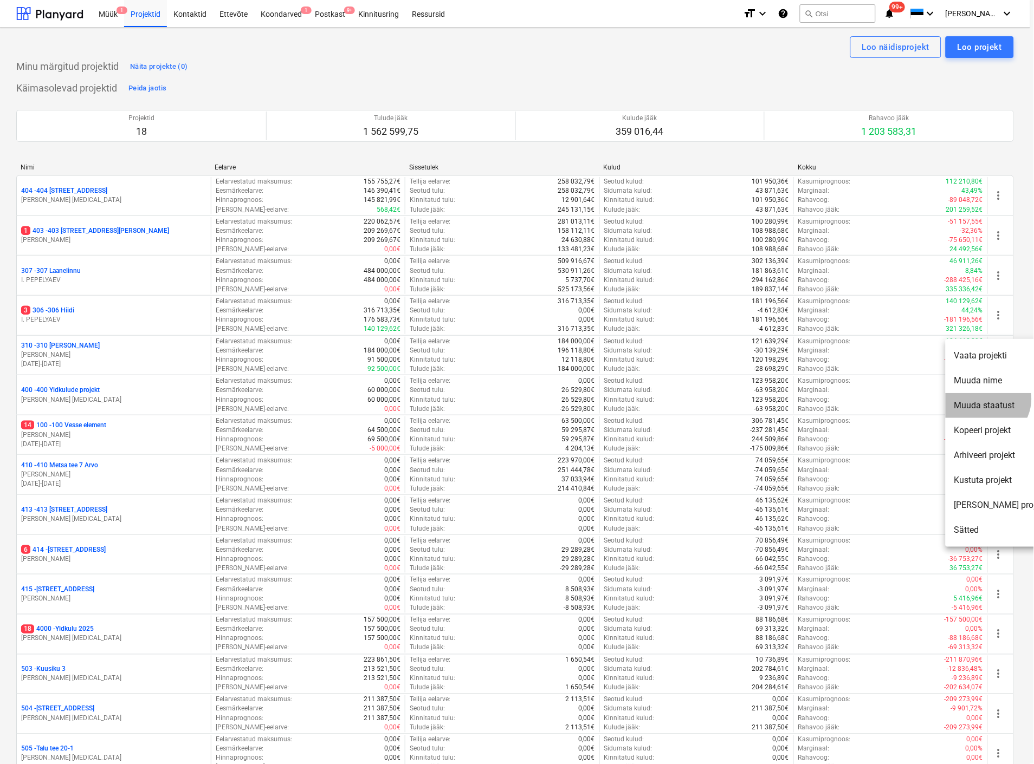
click at [986, 399] on li "Muuda staatust" at bounding box center [1000, 405] width 111 height 25
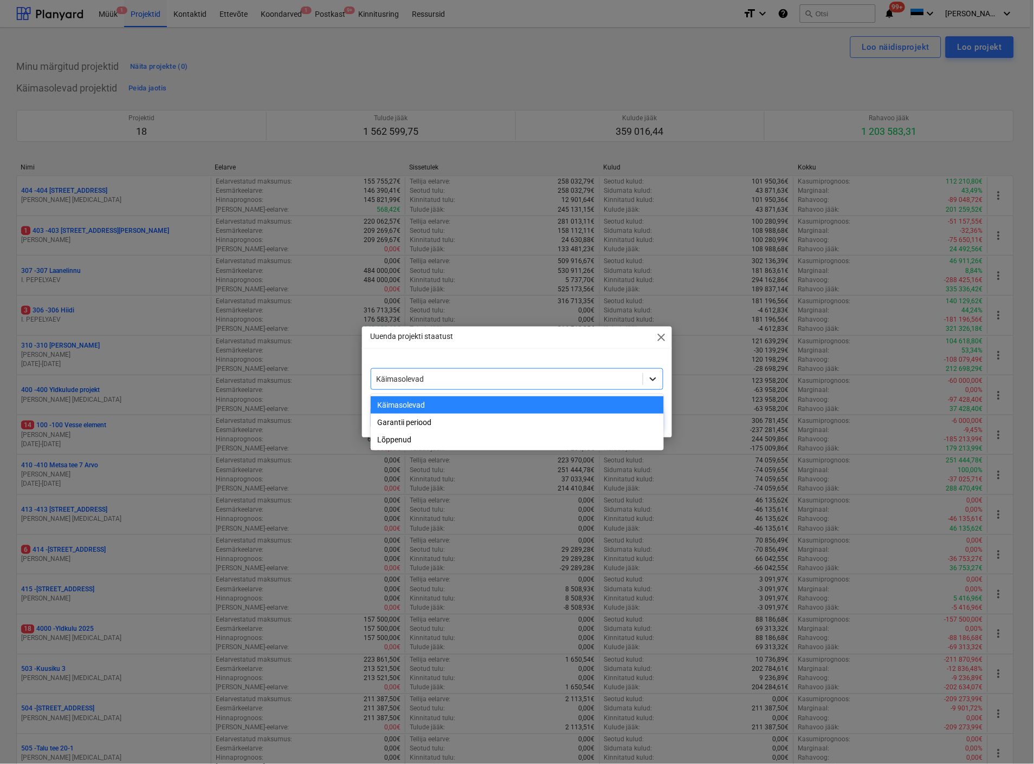
click at [659, 380] on div at bounding box center [653, 379] width 20 height 20
click at [529, 445] on div "Lõppenud" at bounding box center [517, 439] width 293 height 17
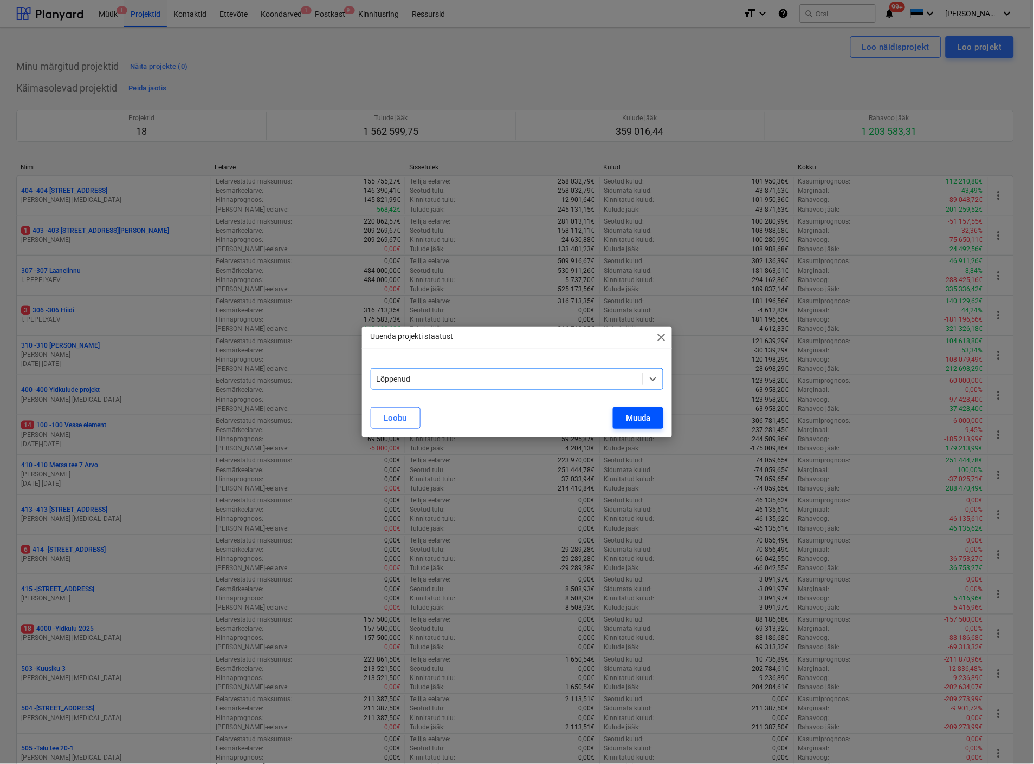
click at [651, 415] on button "Muuda" at bounding box center [638, 418] width 50 height 22
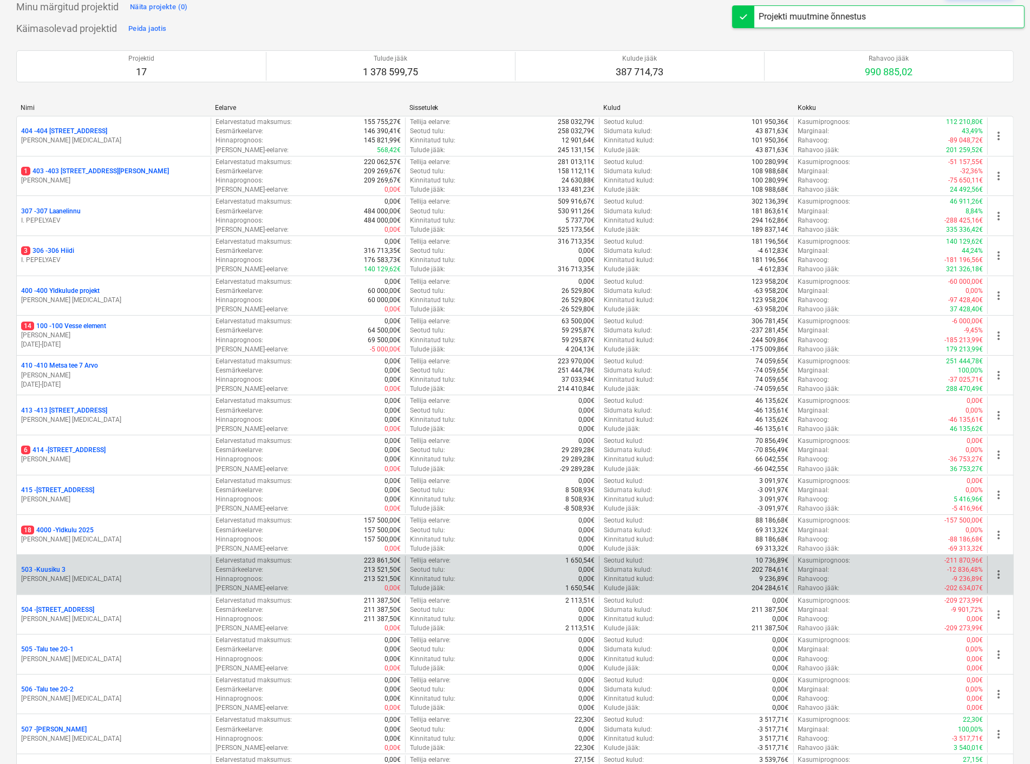
scroll to position [120, 0]
